Goal: Task Accomplishment & Management: Use online tool/utility

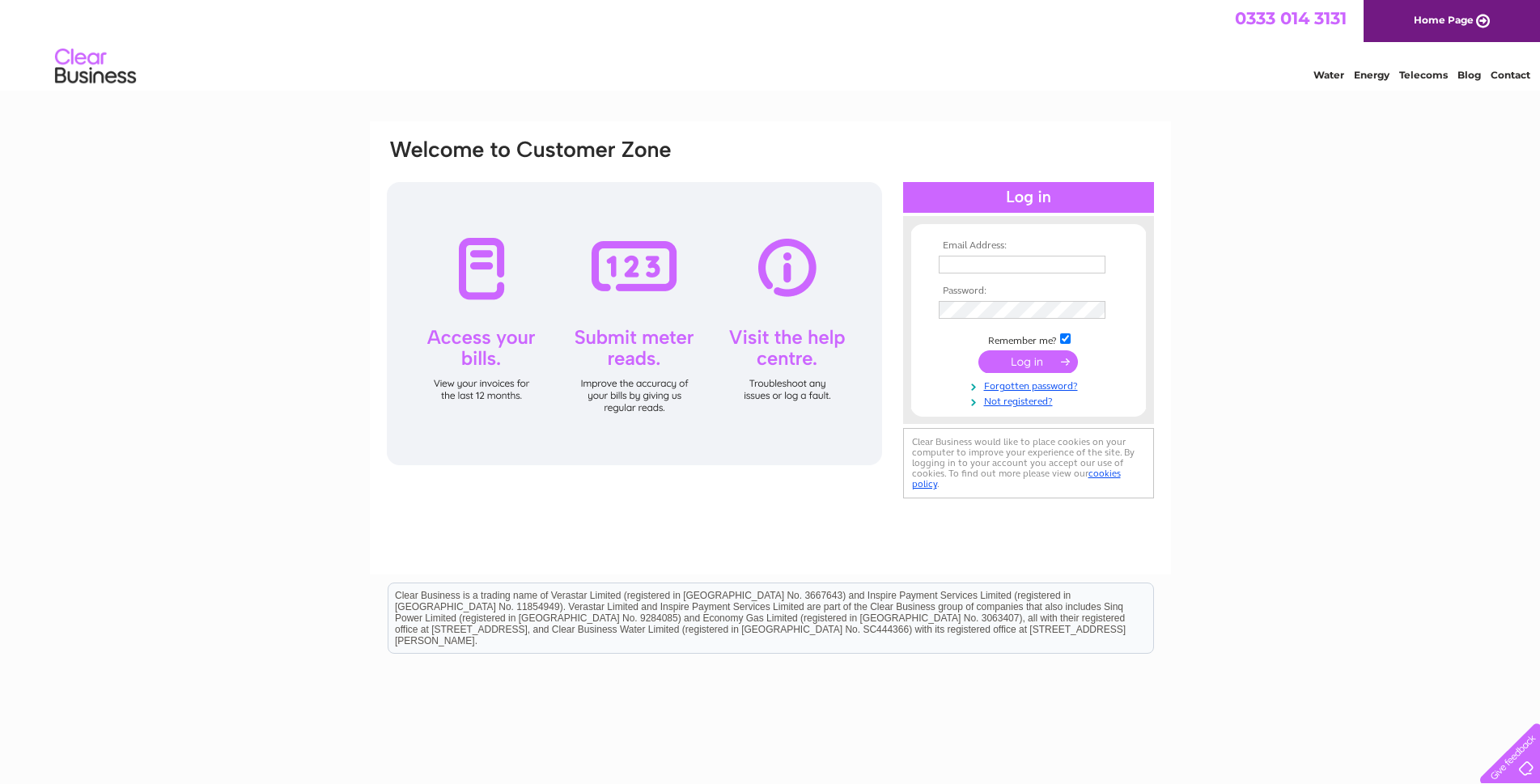
type input "katrinatrimble@hotmail.co.uk"
click at [1018, 356] on input "submit" at bounding box center [1028, 361] width 100 height 23
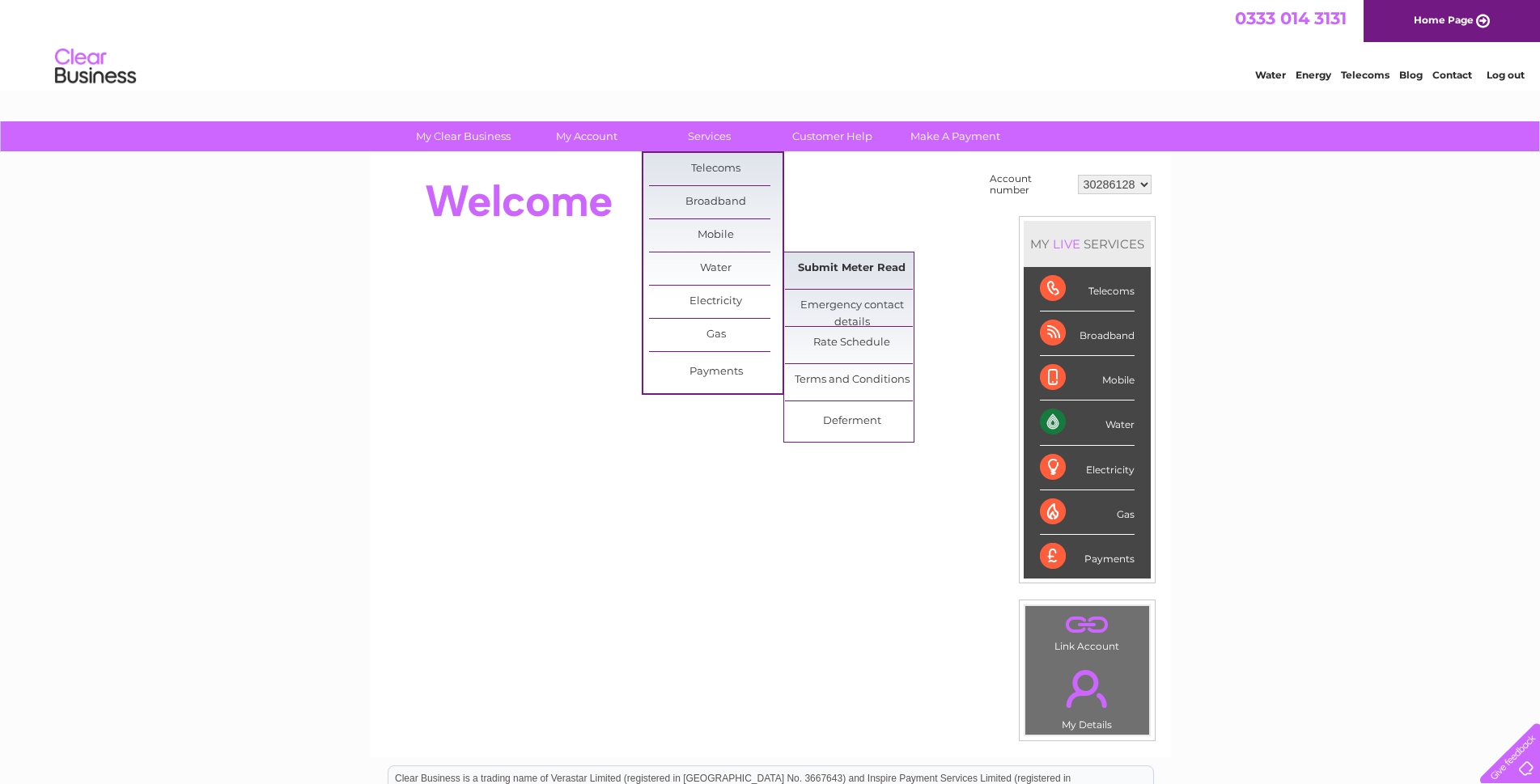
click at [800, 261] on link "Submit Meter Read" at bounding box center [852, 268] width 134 height 33
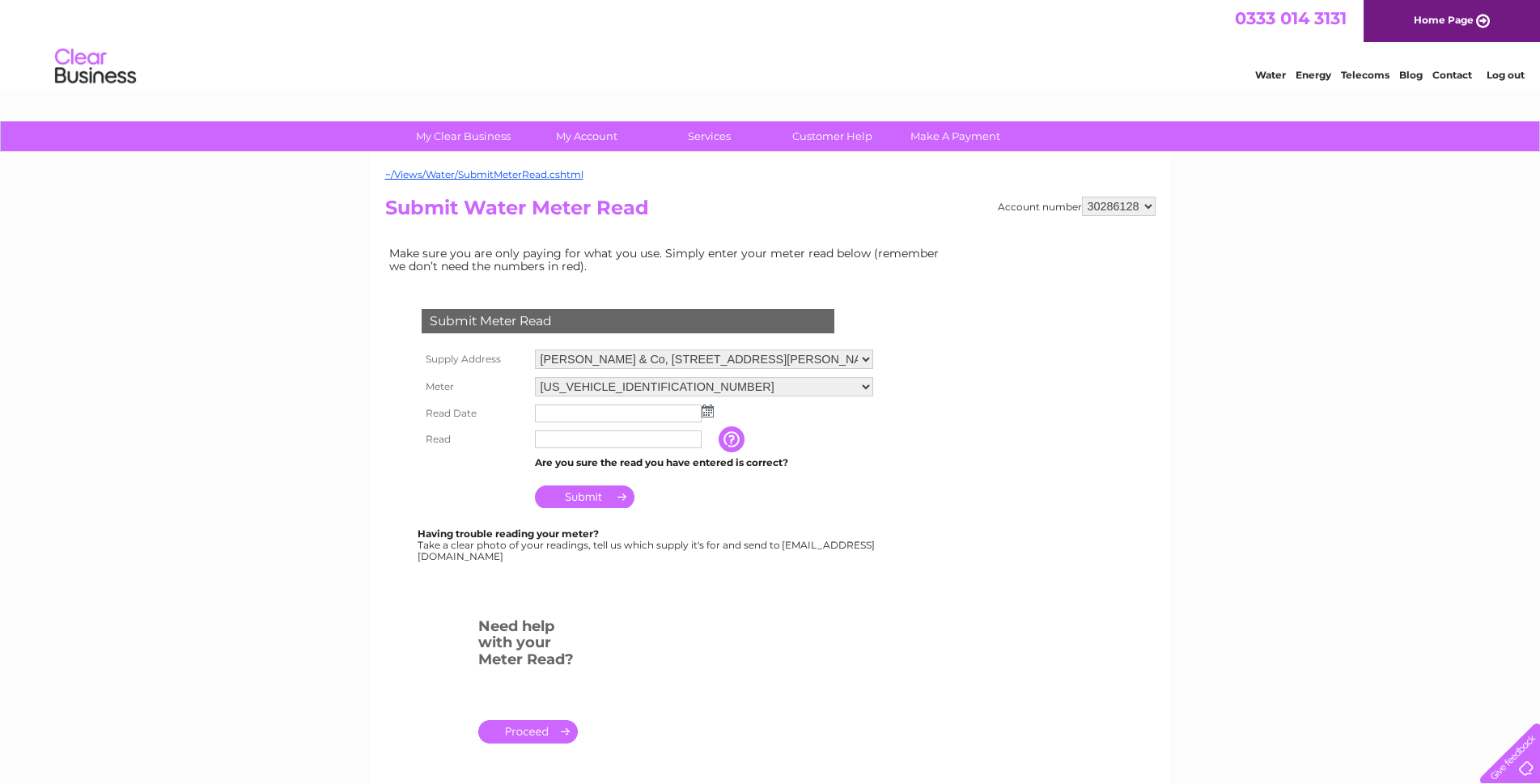
click at [713, 413] on img at bounding box center [707, 411] width 12 height 13
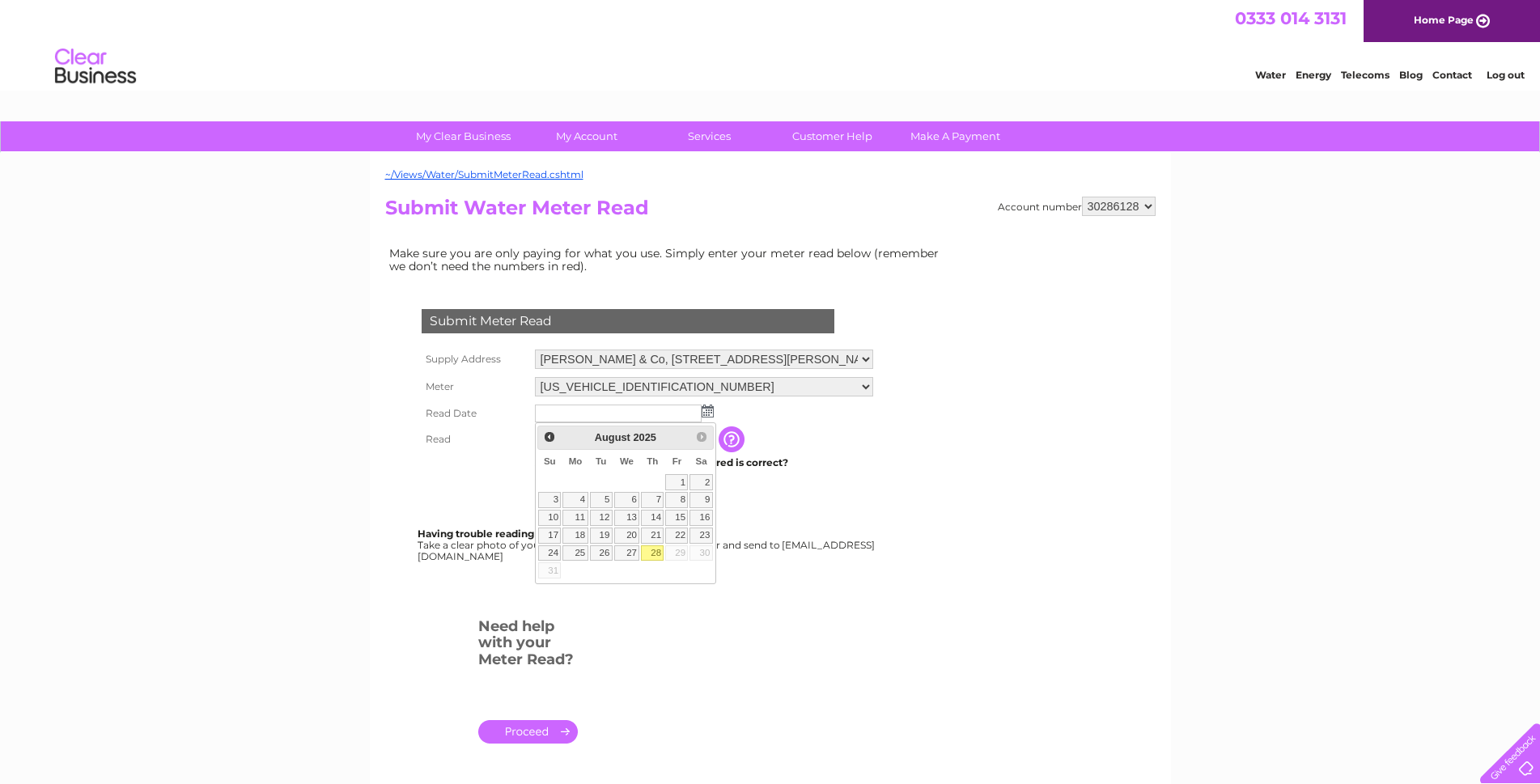
click at [650, 557] on link "28" at bounding box center [652, 553] width 23 height 16
type input "[DATE]"
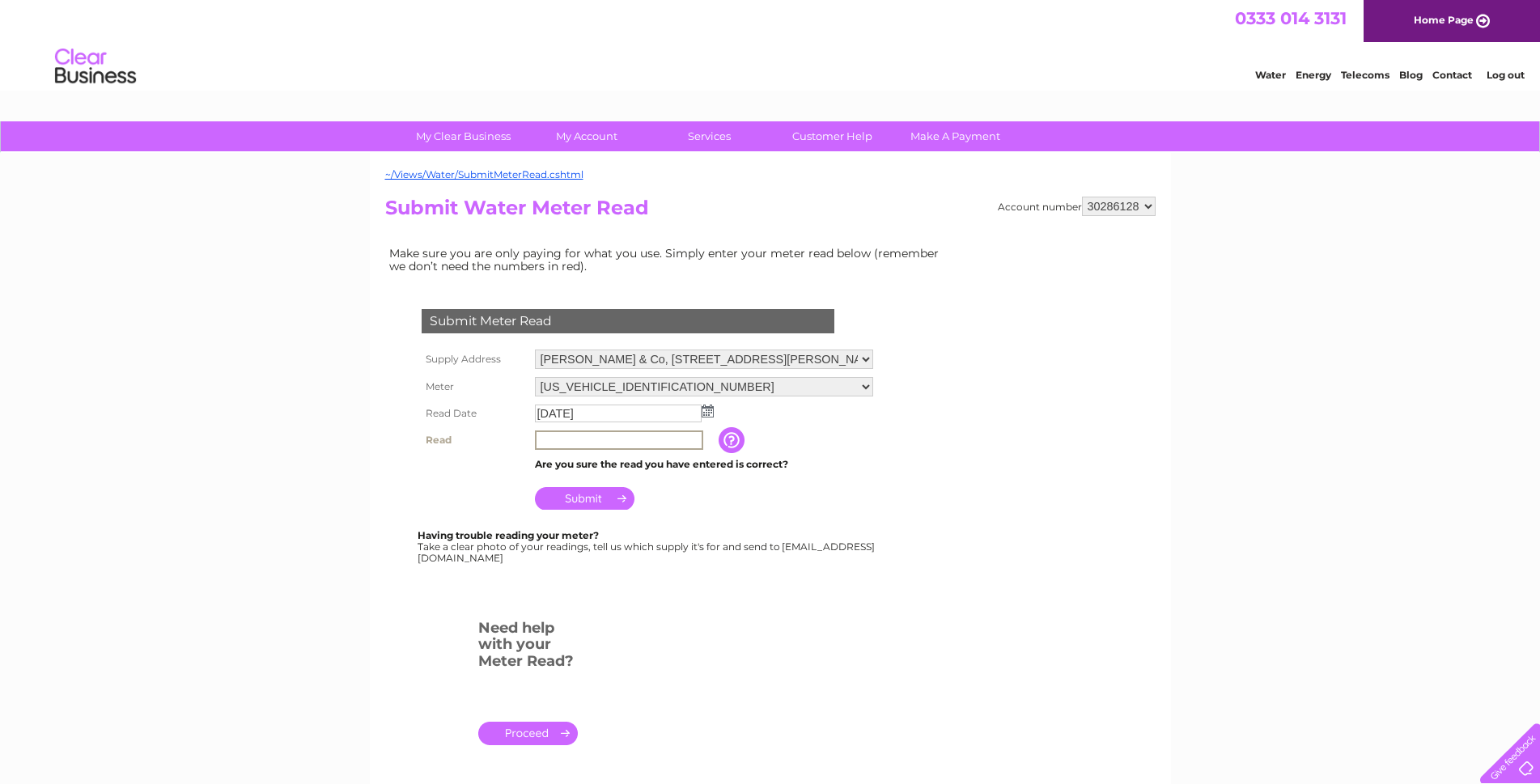
click at [608, 441] on input "text" at bounding box center [619, 441] width 168 height 20
type input "131"
click at [589, 502] on input "Submit" at bounding box center [584, 498] width 100 height 23
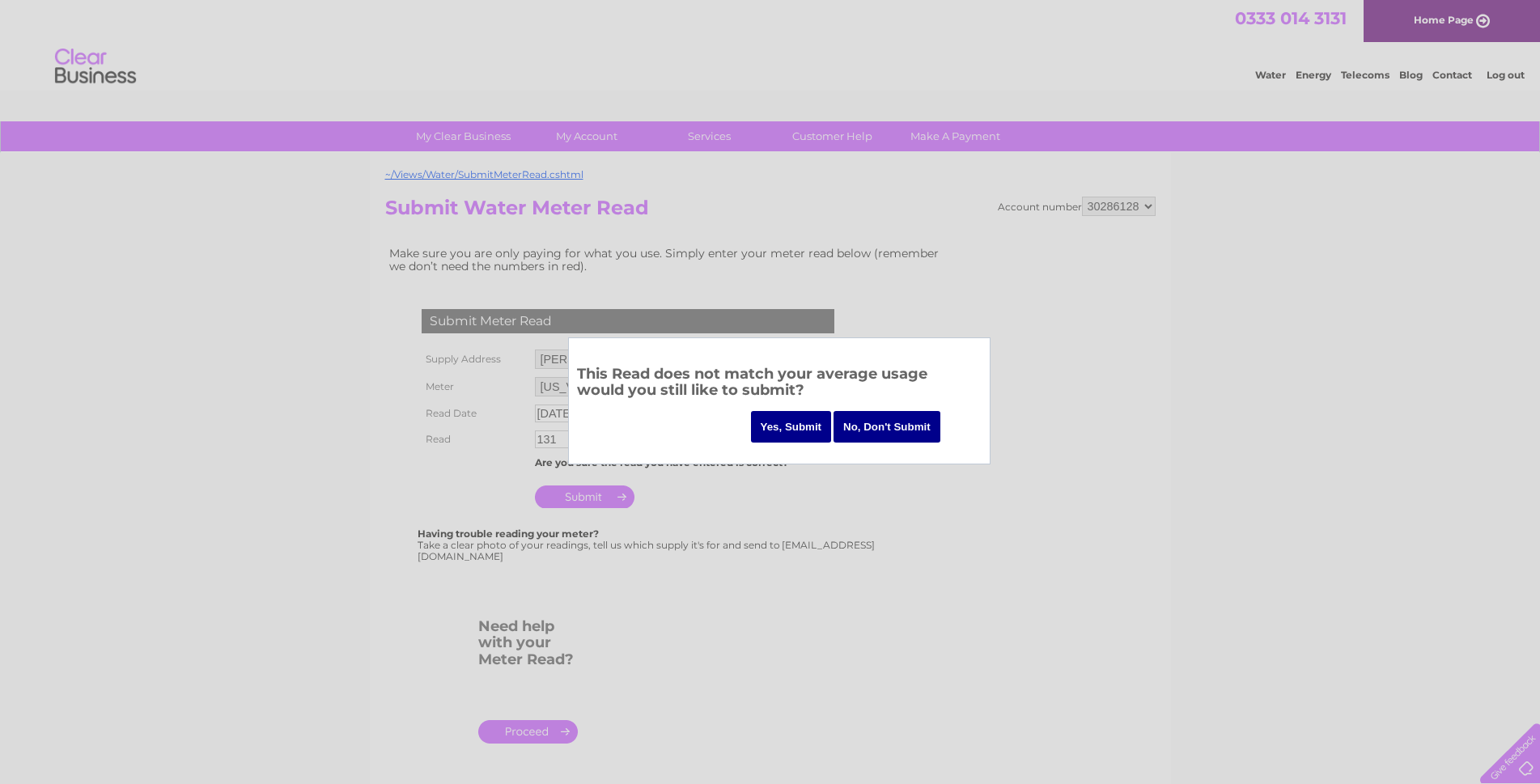
click at [783, 426] on input "Yes, Submit" at bounding box center [791, 427] width 81 height 32
